Goal: Find specific page/section: Find specific page/section

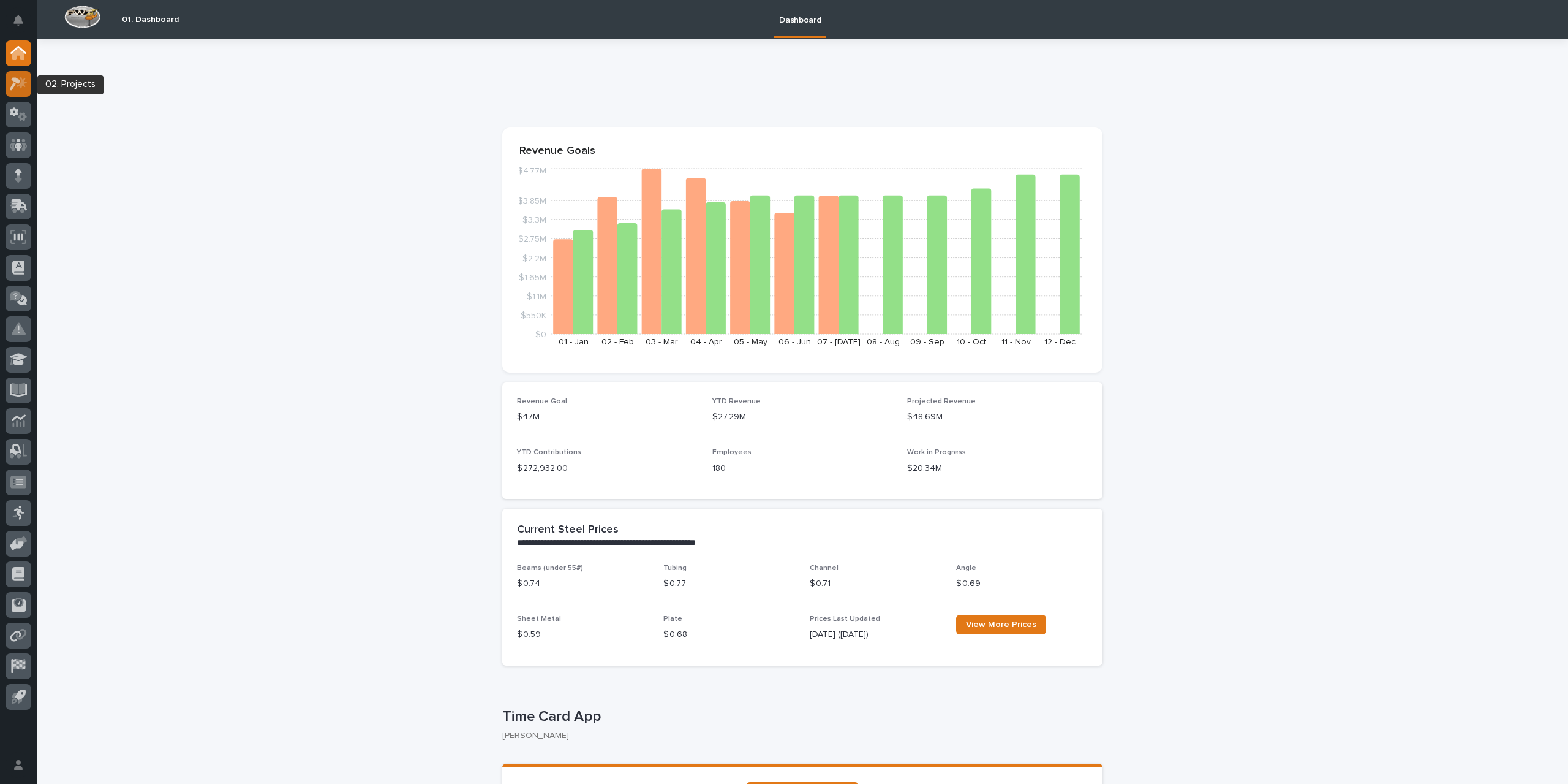
click at [21, 83] on icon at bounding box center [22, 82] width 10 height 12
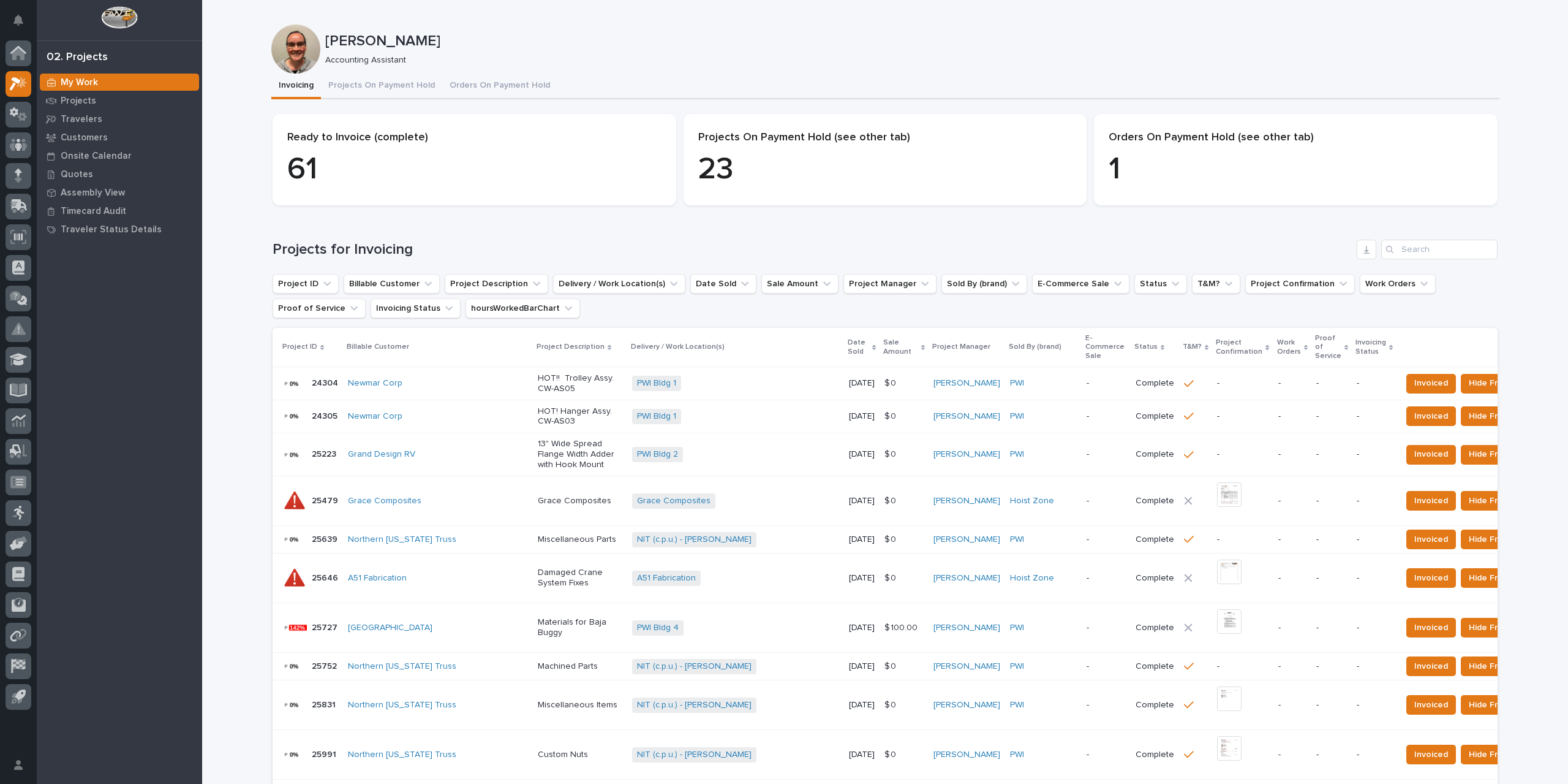
click at [1392, 246] on div "Search" at bounding box center [1390, 249] width 20 height 20
click at [1411, 251] on input "Search" at bounding box center [1439, 249] width 117 height 20
type input "26803"
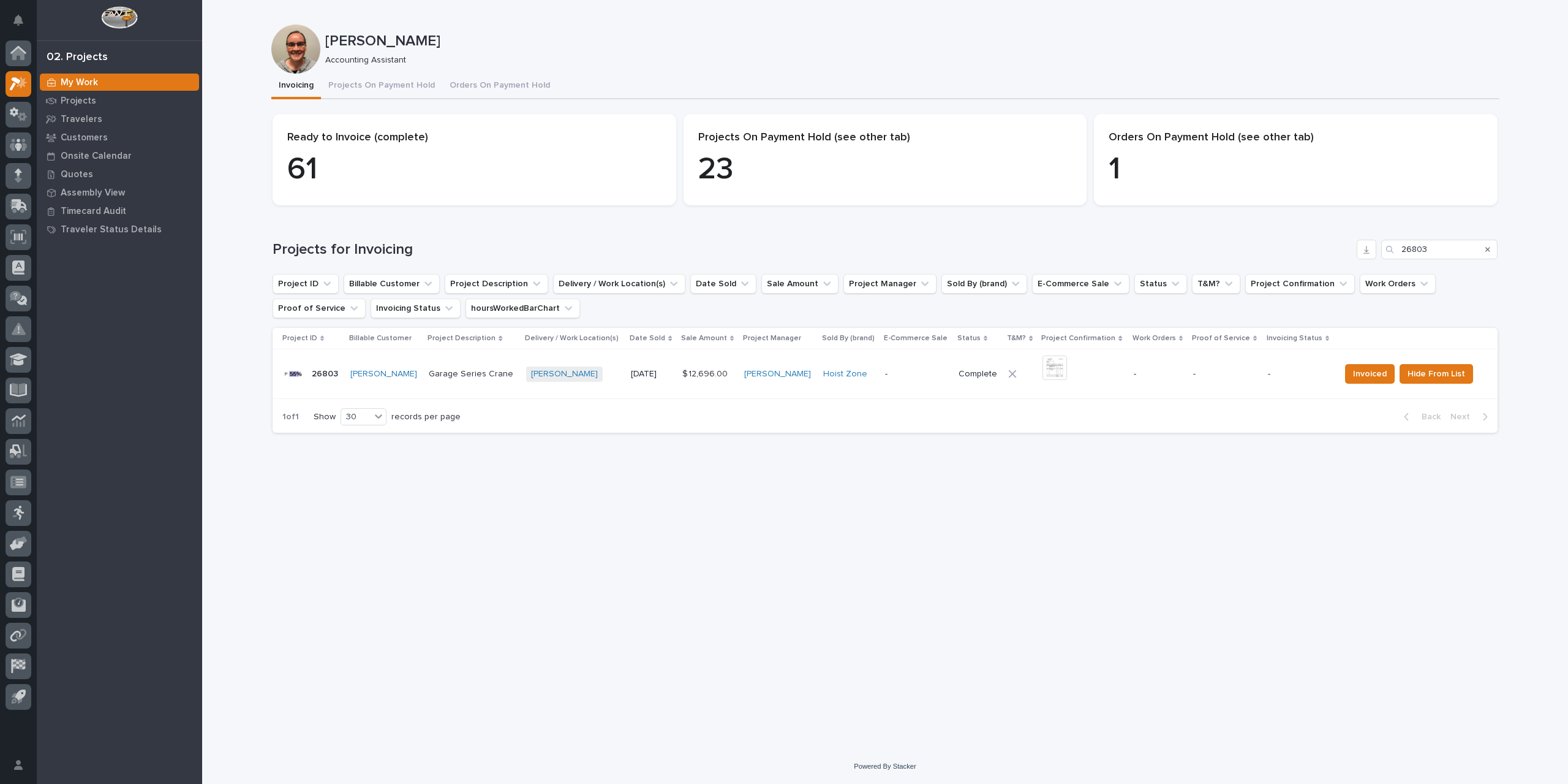
click at [1111, 376] on div "+ 0" at bounding box center [1083, 374] width 82 height 37
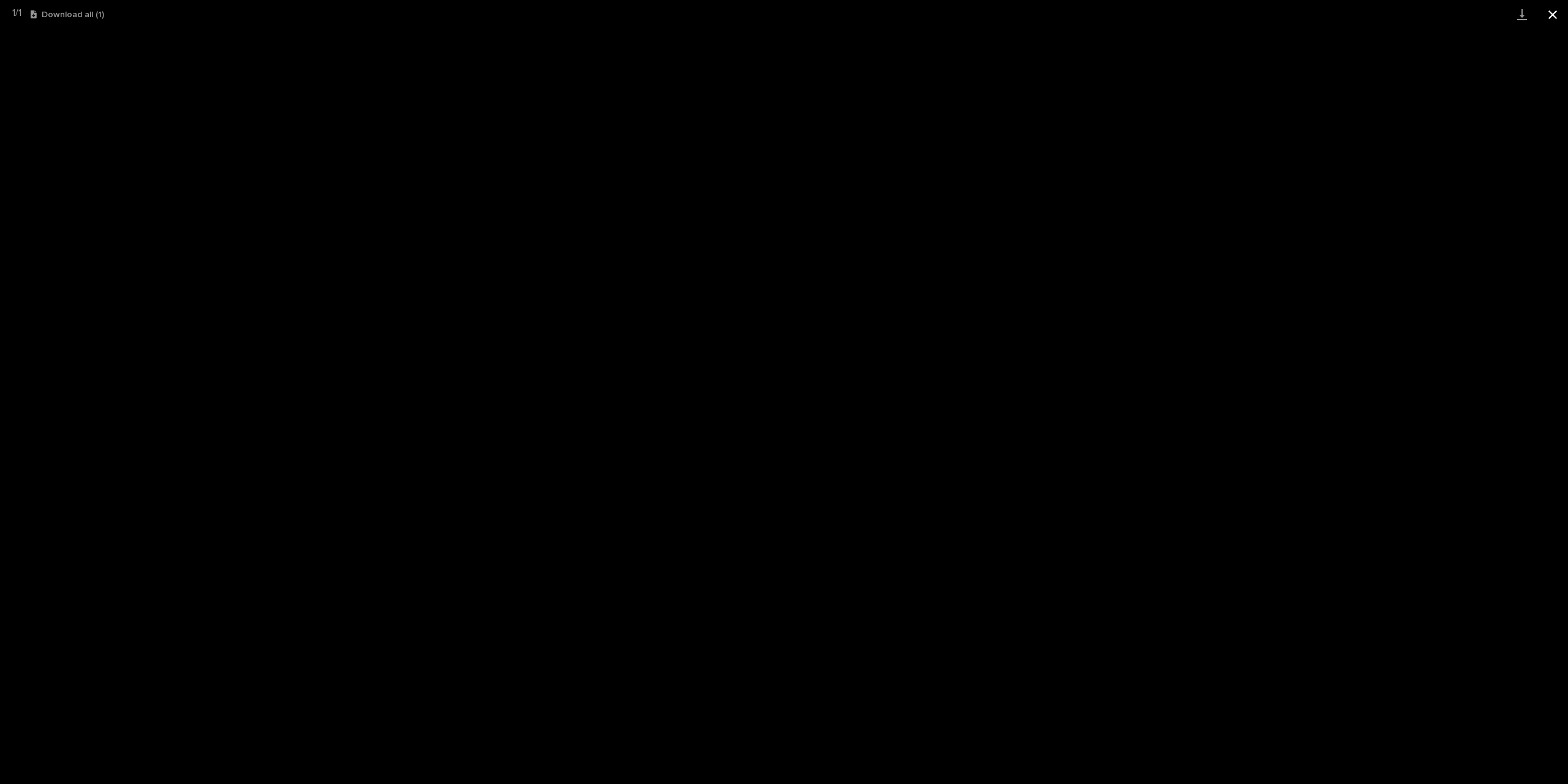
click at [1549, 17] on button "Close gallery" at bounding box center [1553, 15] width 31 height 29
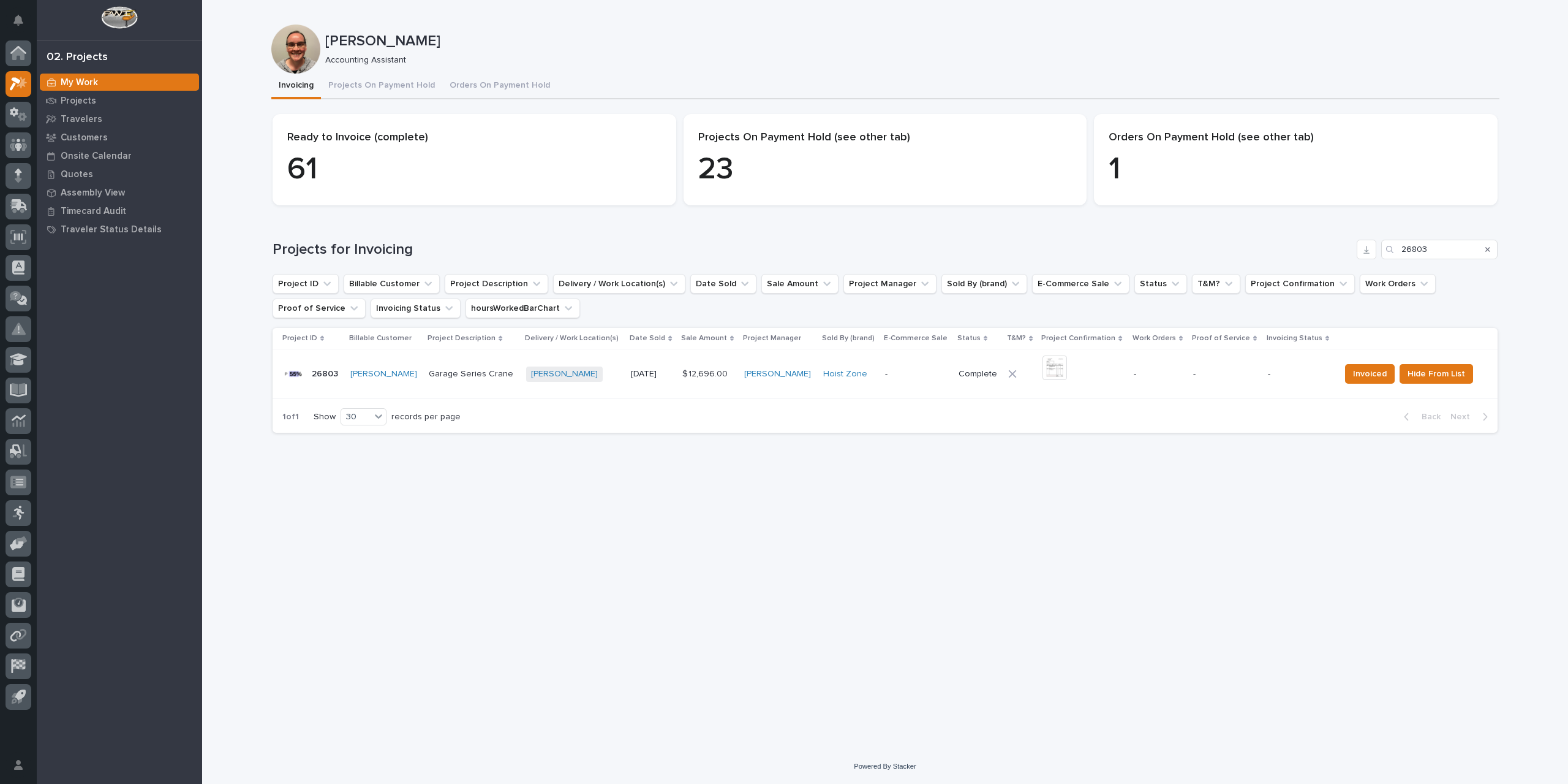
click at [599, 371] on div "[PERSON_NAME] + 0" at bounding box center [573, 374] width 95 height 15
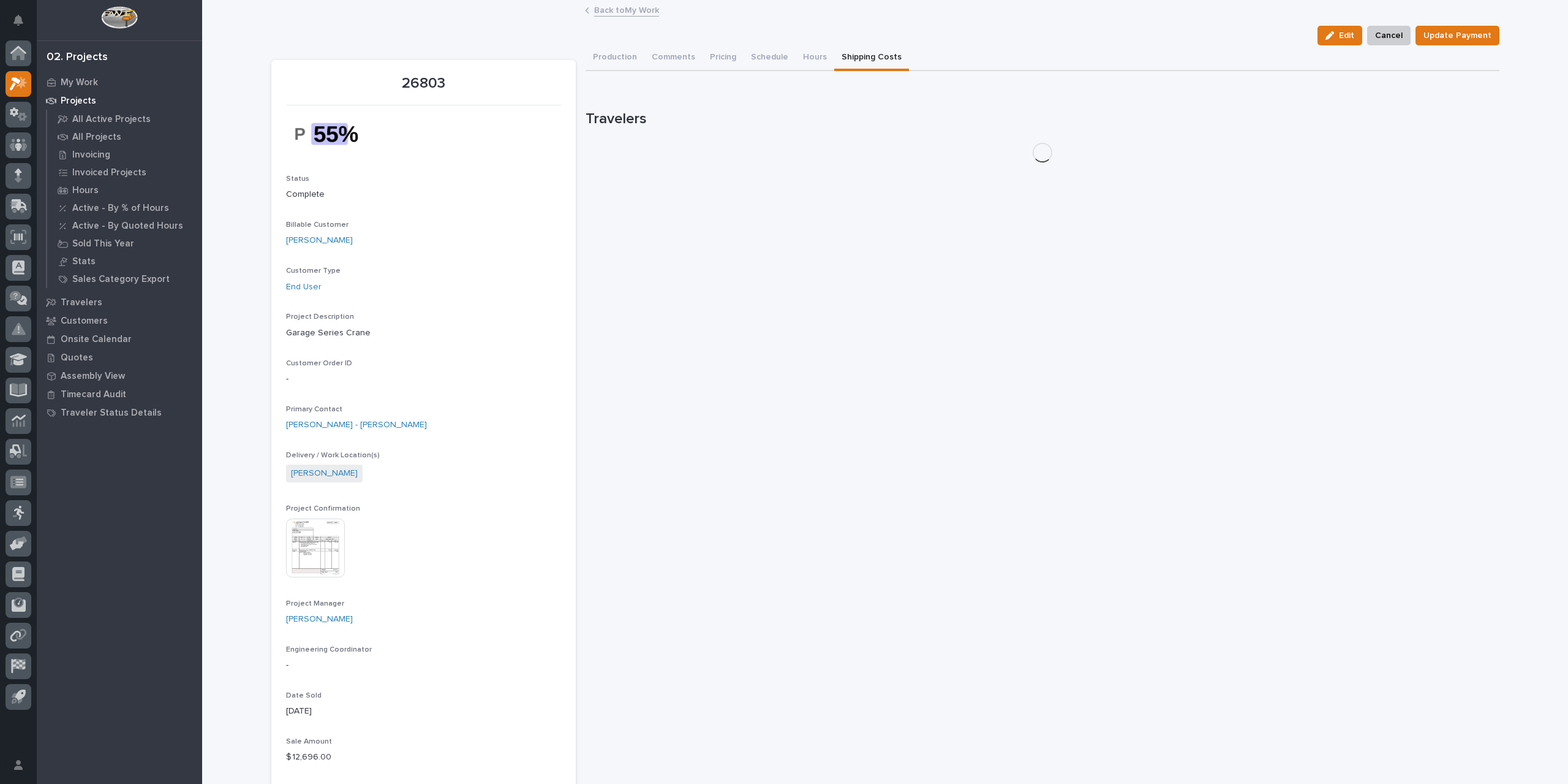
click at [856, 59] on button "Shipping Costs" at bounding box center [871, 58] width 75 height 26
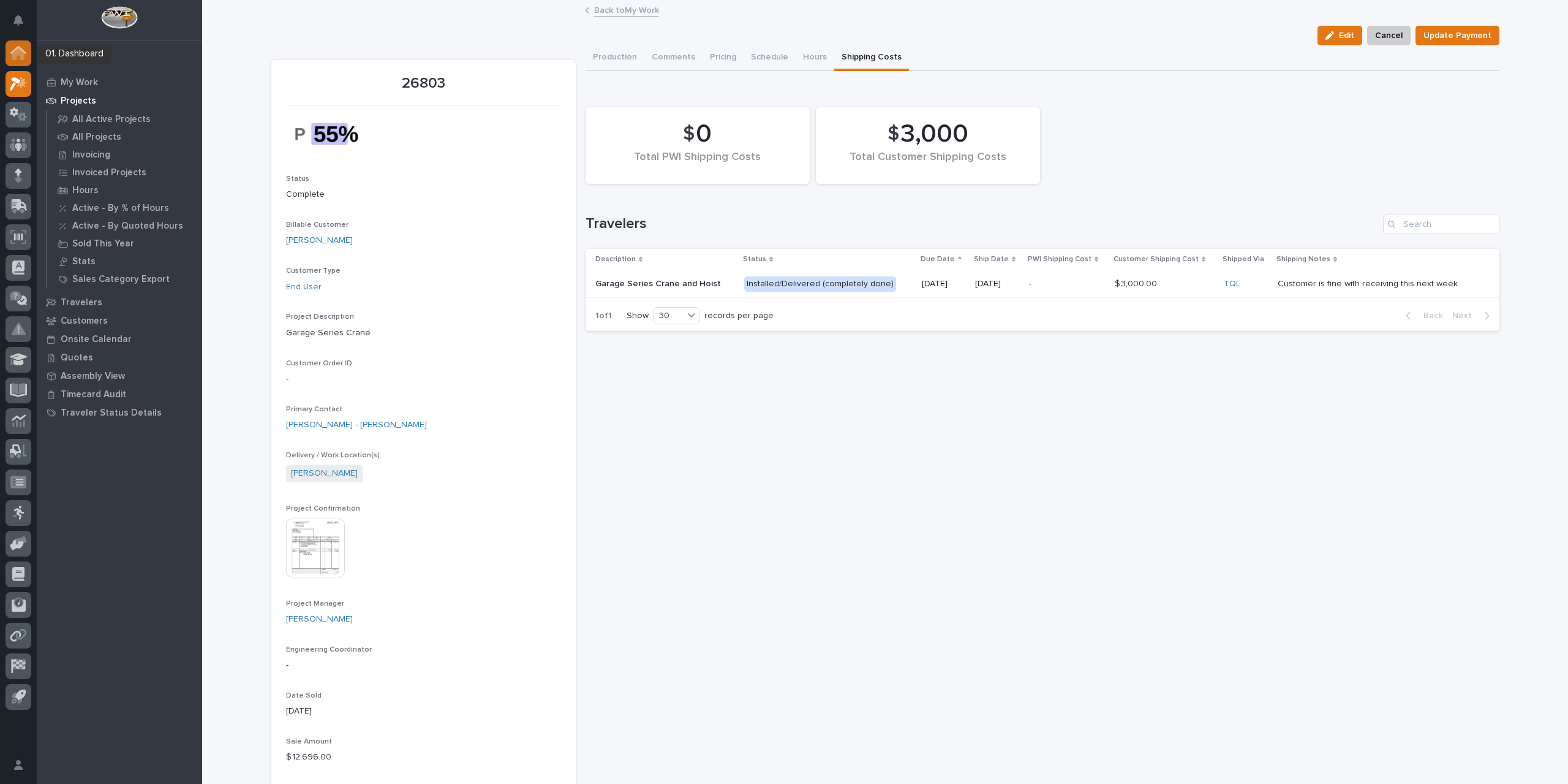
click at [17, 51] on icon at bounding box center [18, 54] width 12 height 12
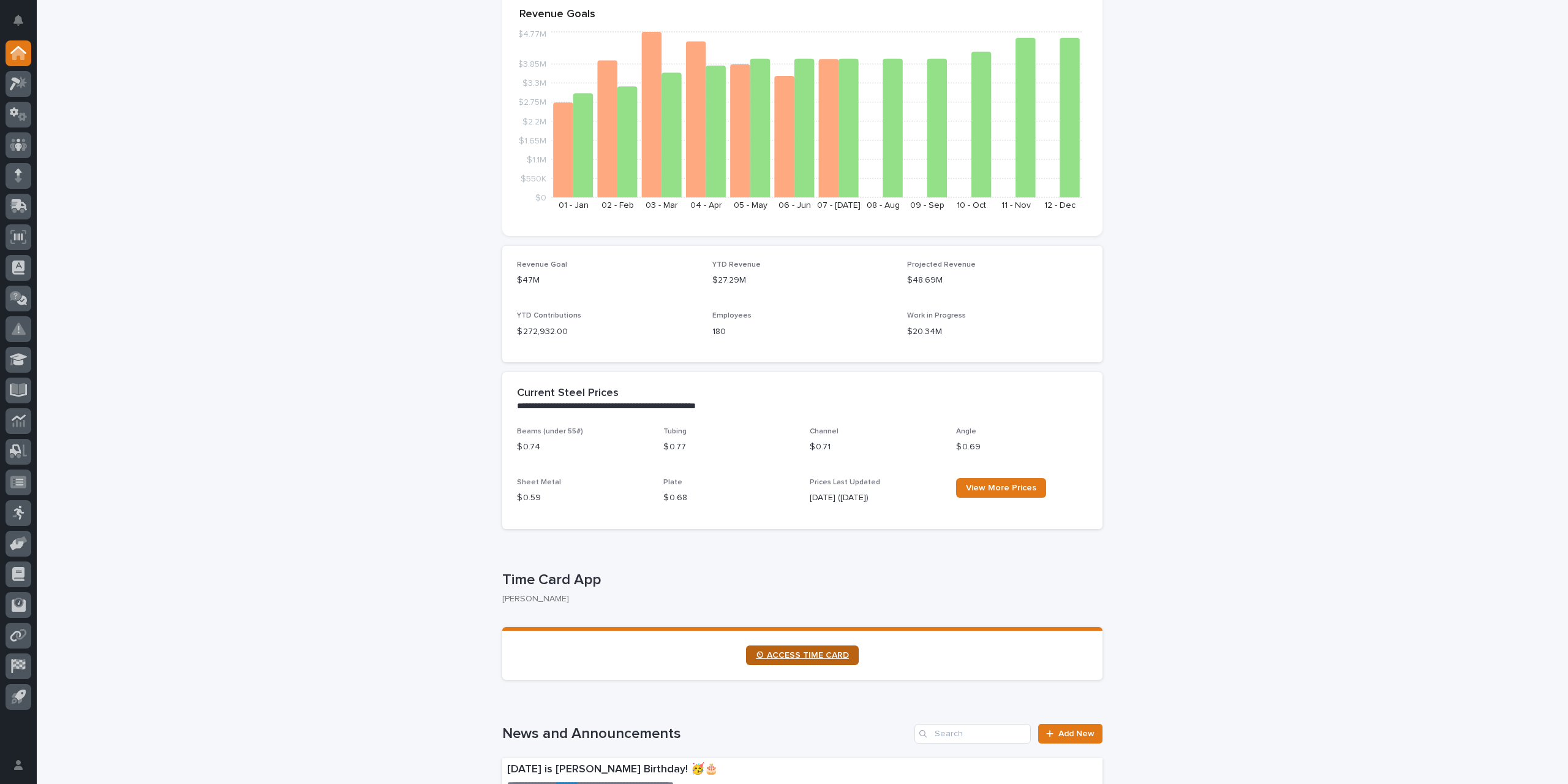
scroll to position [184, 0]
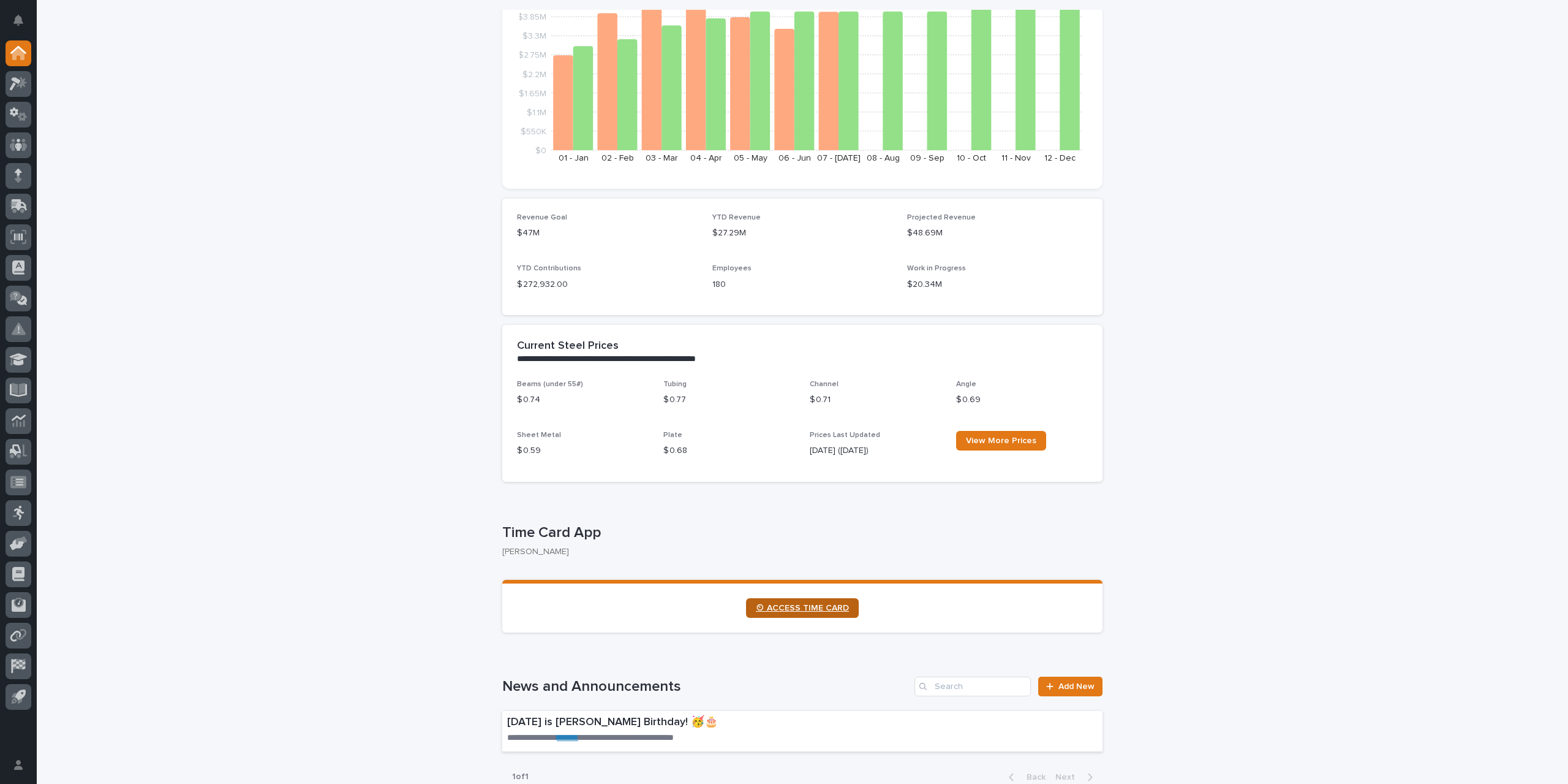
click at [789, 609] on span "⏲ ACCESS TIME CARD" at bounding box center [803, 608] width 93 height 9
click at [811, 615] on link "⏲ ACCESS TIME CARD" at bounding box center [802, 608] width 113 height 20
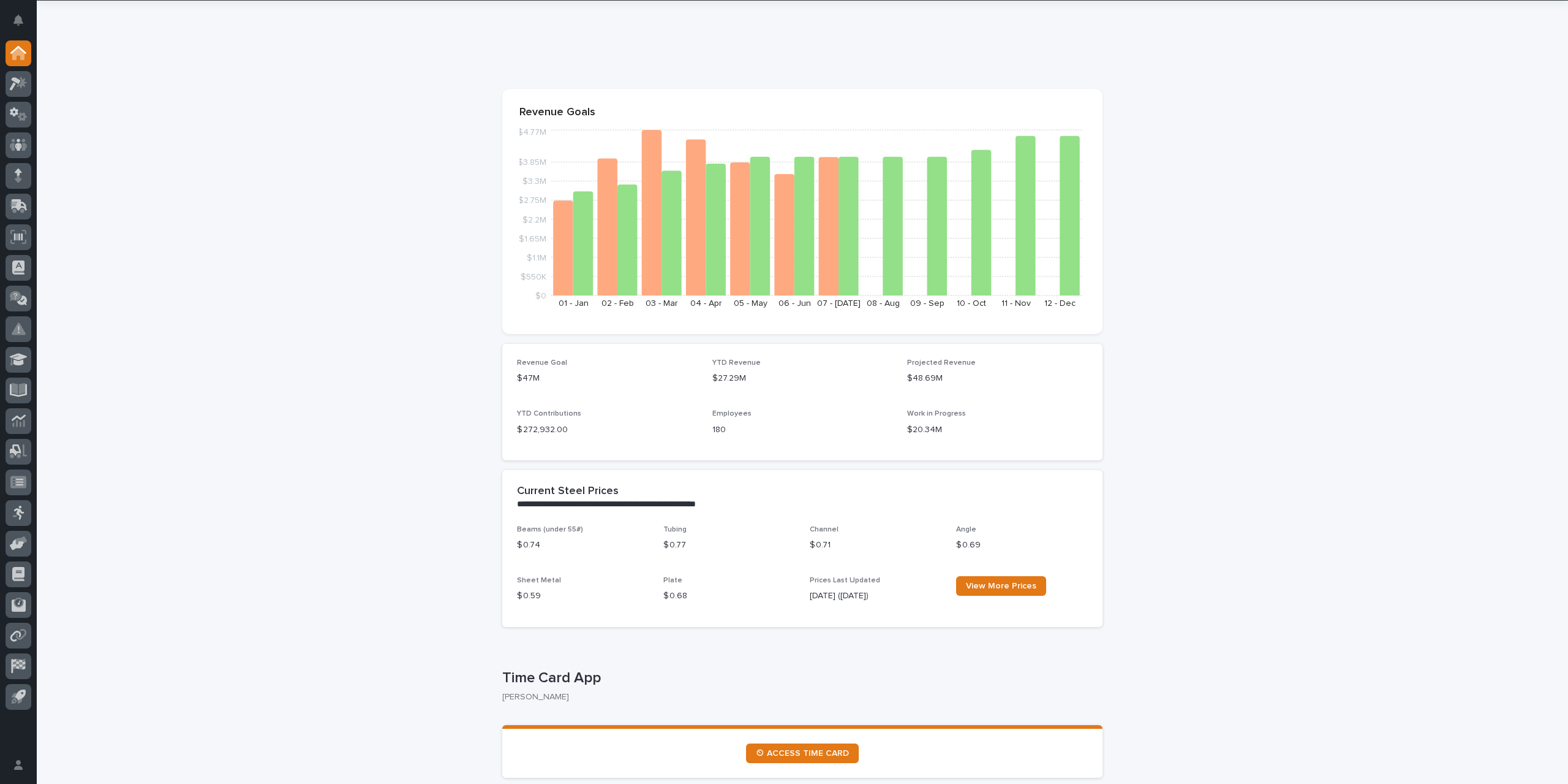
scroll to position [122, 0]
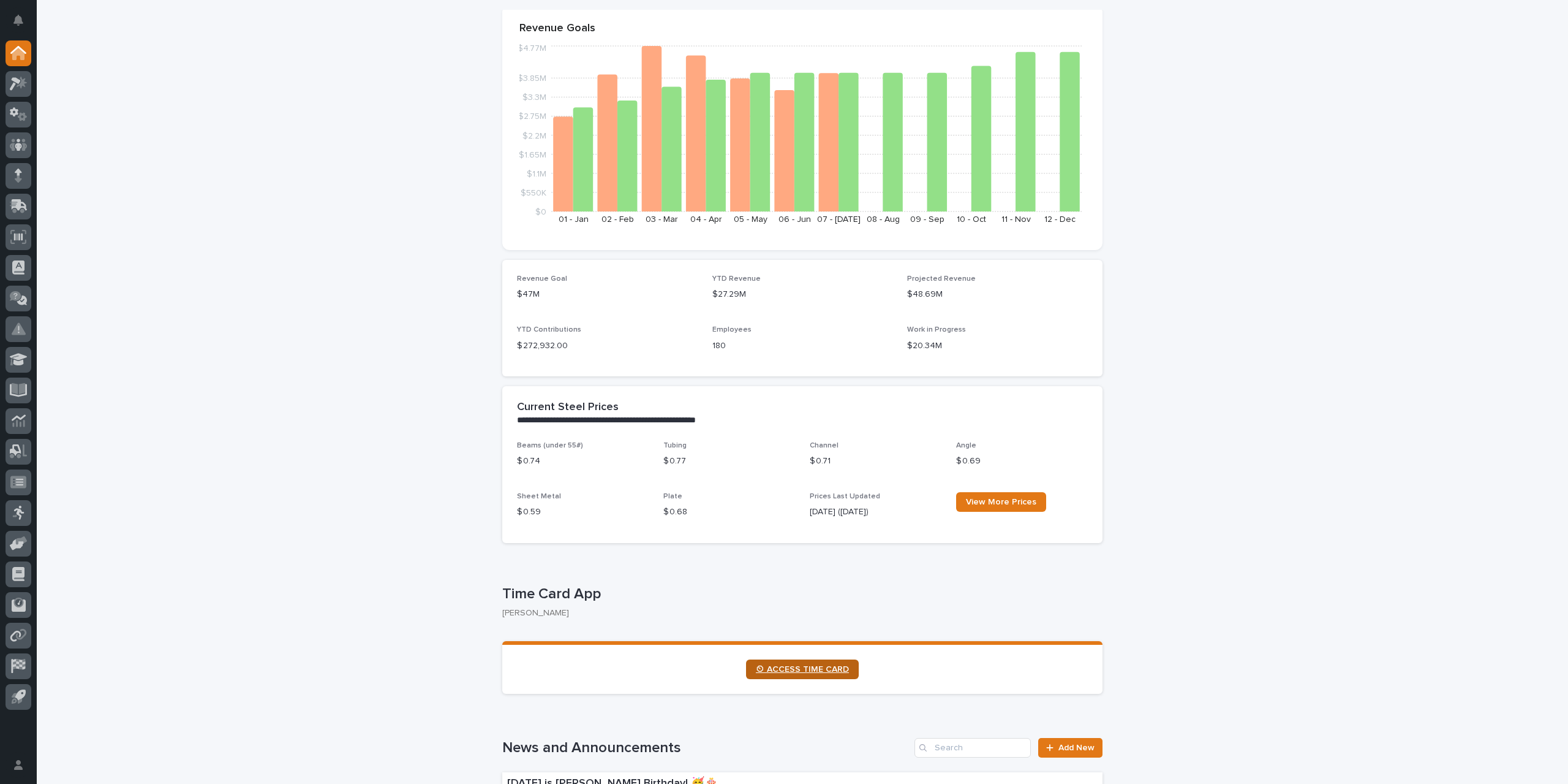
click at [800, 671] on span "⏲ ACCESS TIME CARD" at bounding box center [803, 669] width 93 height 9
